Goal: Register for event/course

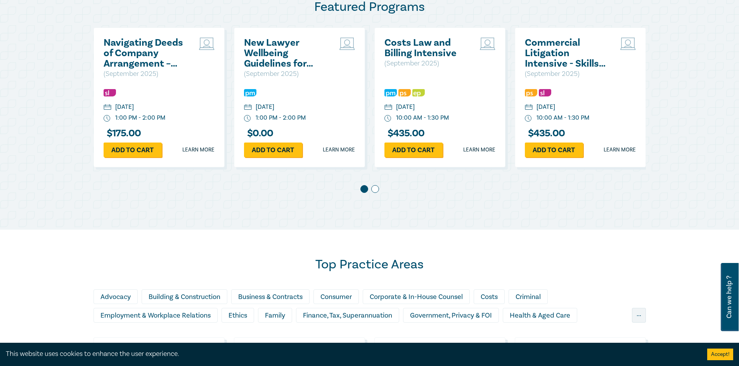
scroll to position [426, 0]
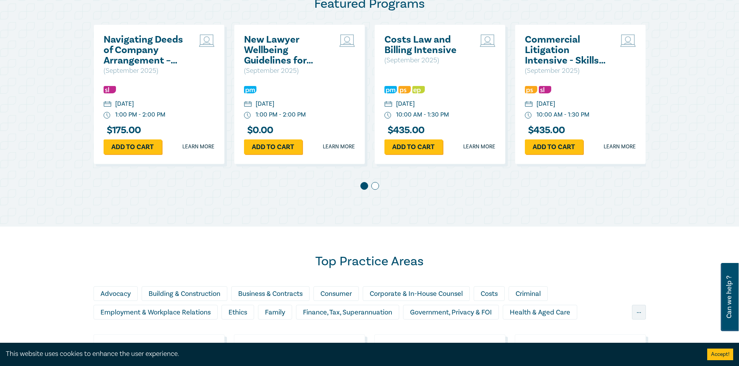
click at [373, 188] on span at bounding box center [375, 186] width 8 height 8
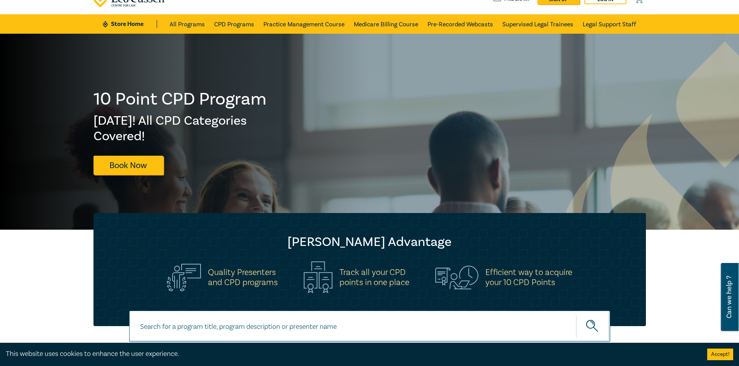
scroll to position [0, 0]
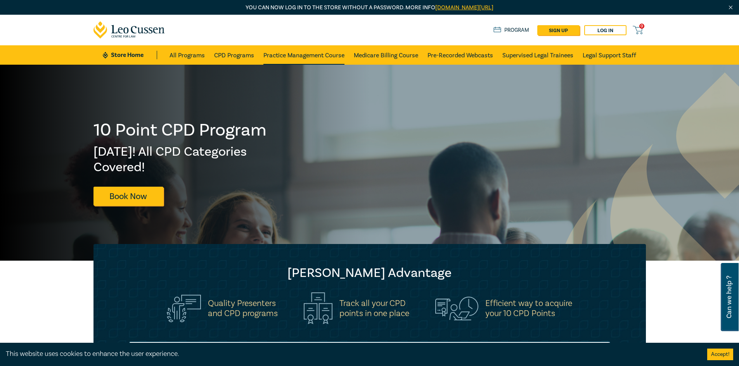
click at [308, 55] on link "Practice Management Course" at bounding box center [303, 54] width 81 height 19
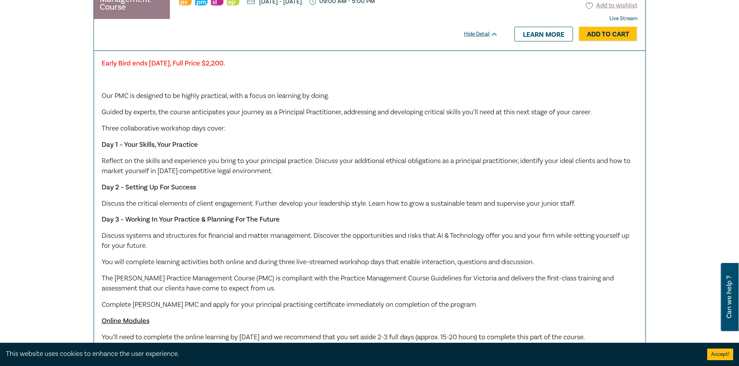
scroll to position [698, 0]
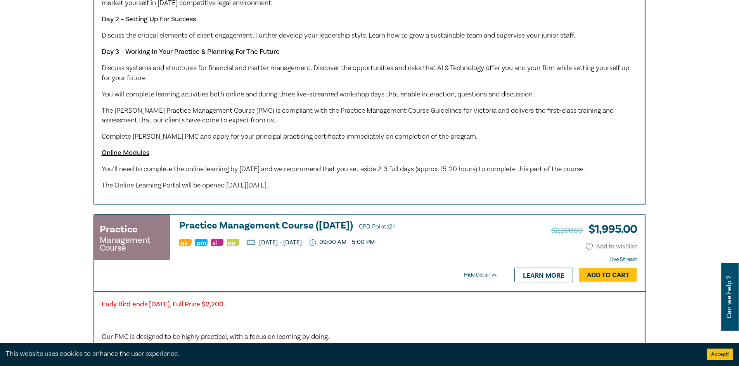
scroll to position [582, 0]
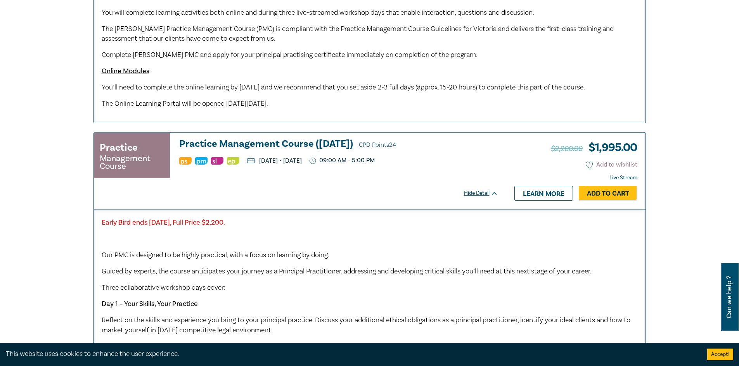
drag, startPoint x: 414, startPoint y: 171, endPoint x: 260, endPoint y: 172, distance: 154.7
click at [260, 164] on p "[DATE] - [DATE]" at bounding box center [274, 161] width 55 height 6
copy p "[DATE] - [DATE]"
click at [24, 226] on div "Filter by: Ethics & Professional Responsibility Substantive Law Professional Sk…" at bounding box center [369, 21] width 739 height 1076
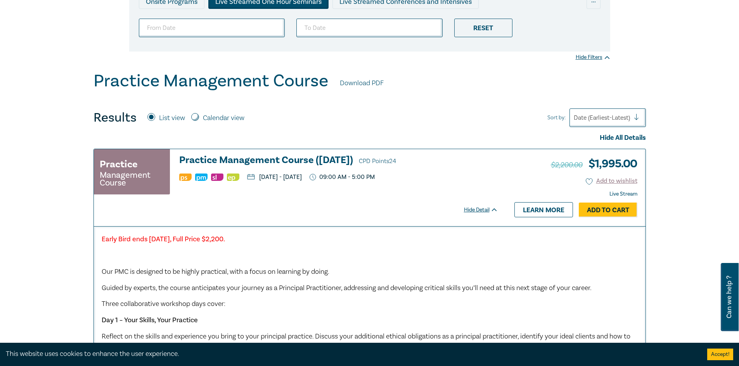
scroll to position [155, 0]
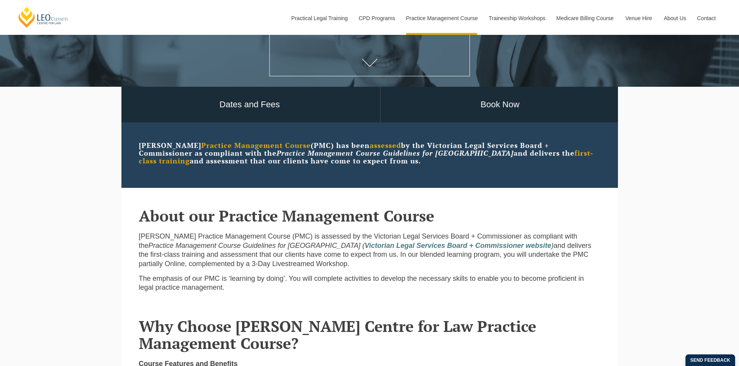
scroll to position [39, 0]
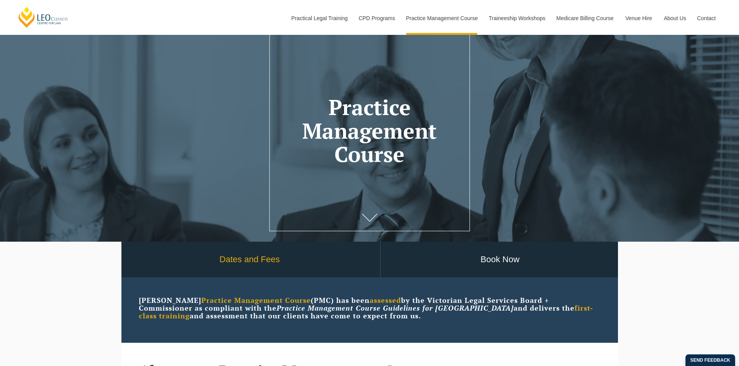
click at [278, 261] on link "Dates and Fees" at bounding box center [249, 260] width 261 height 36
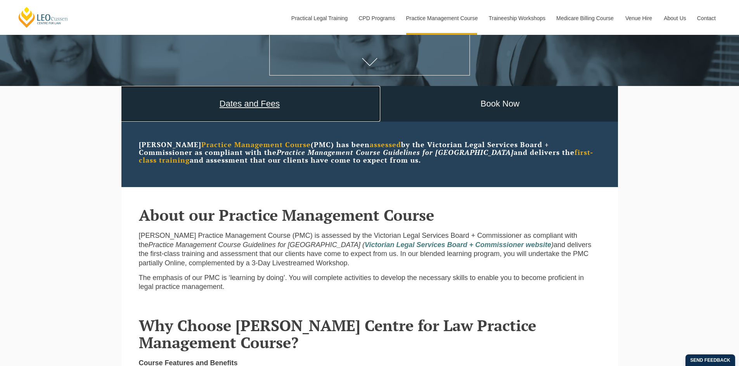
scroll to position [233, 0]
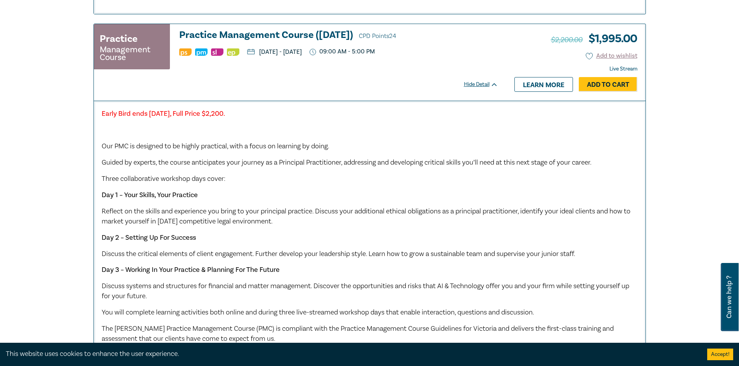
scroll to position [737, 0]
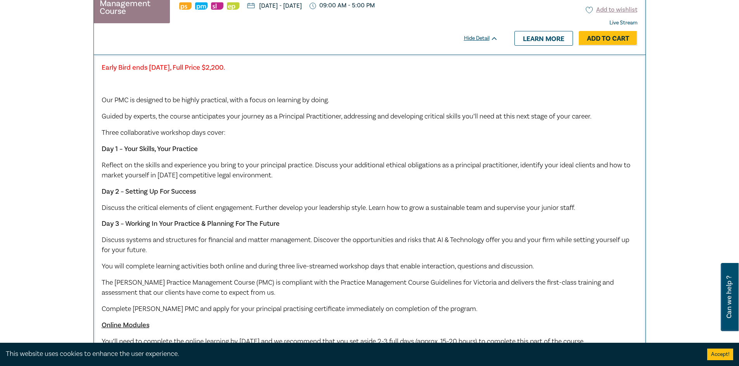
click at [422, 154] on p "Day 1 – Your Skills, Your Practice" at bounding box center [370, 149] width 536 height 10
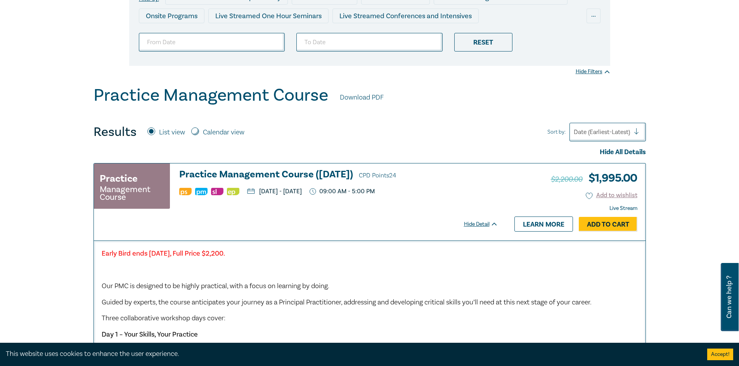
scroll to position [155, 0]
